Goal: Complete application form

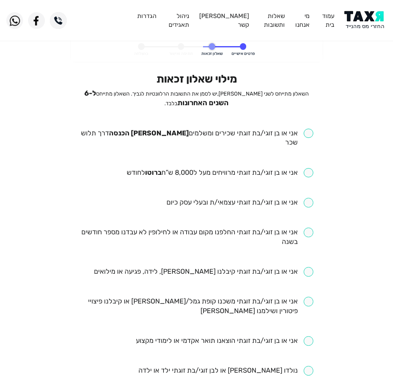
click at [239, 140] on ul "אני או בן זוגי/בת זוגתי שכירים ומשלמים [PERSON_NAME] הכנסה דרך תלוש שכר אני או …" at bounding box center [196, 371] width 233 height 485
click at [248, 129] on input "checkbox" at bounding box center [196, 138] width 233 height 19
checkbox input "true"
click at [212, 168] on input "checkbox" at bounding box center [220, 173] width 186 height 10
checkbox input "true"
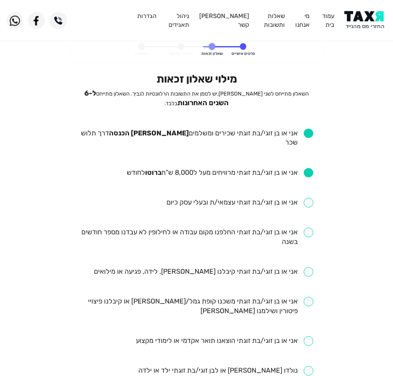
click at [207, 228] on input "checkbox" at bounding box center [196, 237] width 233 height 19
checkbox input "true"
click at [184, 267] on input "checkbox" at bounding box center [203, 272] width 219 height 10
checkbox input "true"
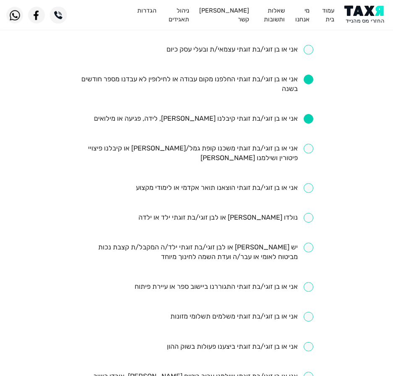
scroll to position [168, 0]
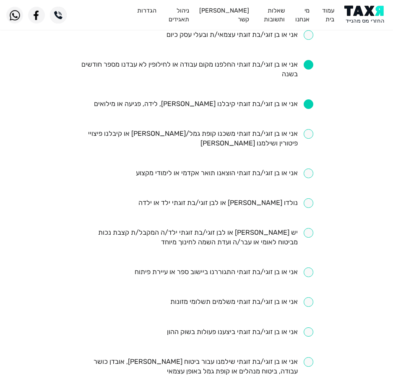
click at [238, 129] on input "checkbox" at bounding box center [196, 138] width 233 height 19
click at [233, 129] on input "checkbox" at bounding box center [196, 138] width 233 height 19
checkbox input "false"
click at [236, 168] on input "checkbox" at bounding box center [224, 173] width 177 height 10
checkbox input "true"
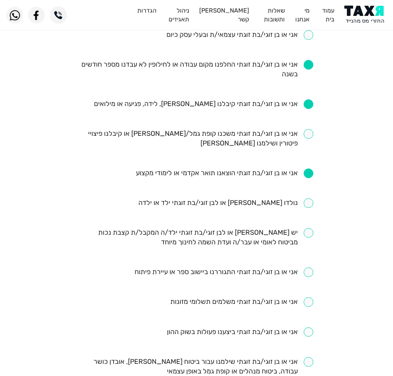
scroll to position [210, 0]
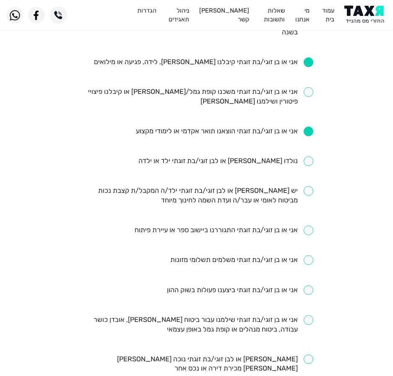
click at [256, 156] on input "checkbox" at bounding box center [225, 161] width 175 height 10
checkbox input "true"
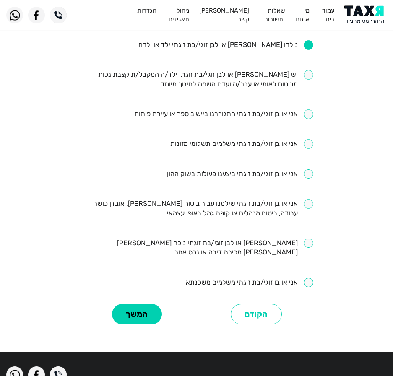
scroll to position [335, 0]
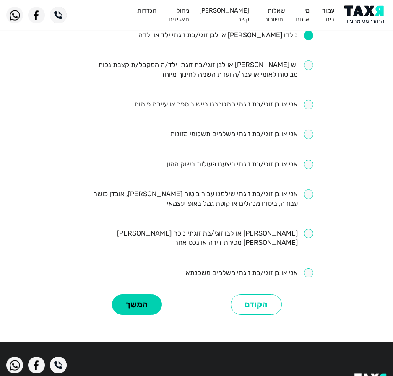
click at [254, 189] on input "checkbox" at bounding box center [196, 198] width 233 height 19
checkbox input "true"
click at [124, 294] on button "המשך" at bounding box center [137, 304] width 50 height 21
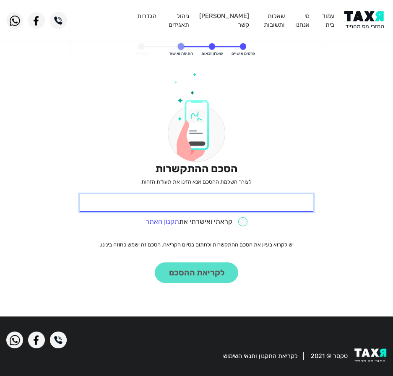
click at [255, 197] on input "* תעודת זהות" at bounding box center [196, 203] width 233 height 18
type input "337834170"
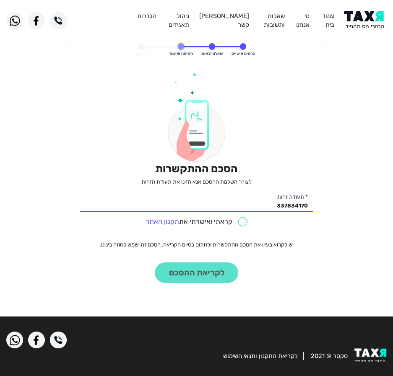
click at [233, 219] on input "checkbox" at bounding box center [196, 222] width 102 height 10
checkbox input "true"
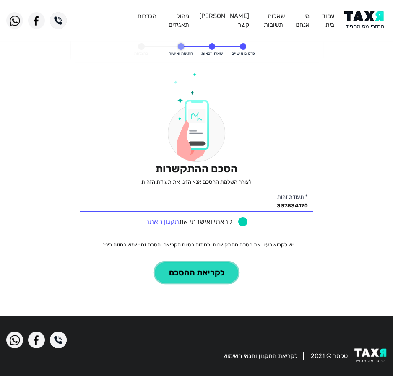
click at [202, 272] on button "לקריאת ההסכם" at bounding box center [196, 272] width 83 height 21
